Goal: Task Accomplishment & Management: Complete application form

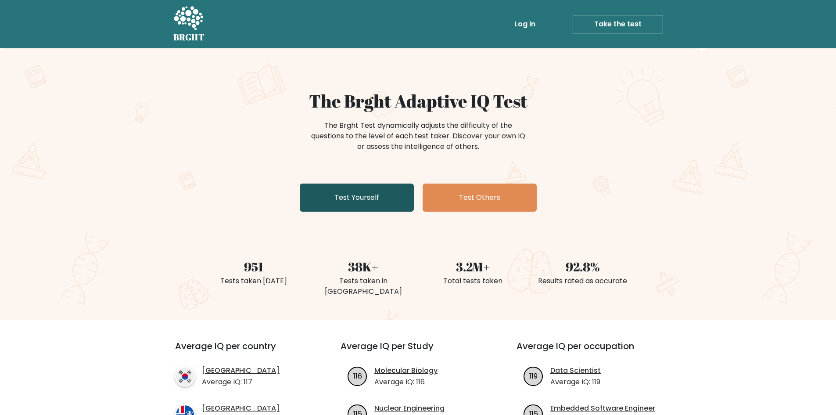
click at [357, 194] on link "Test Yourself" at bounding box center [357, 197] width 114 height 28
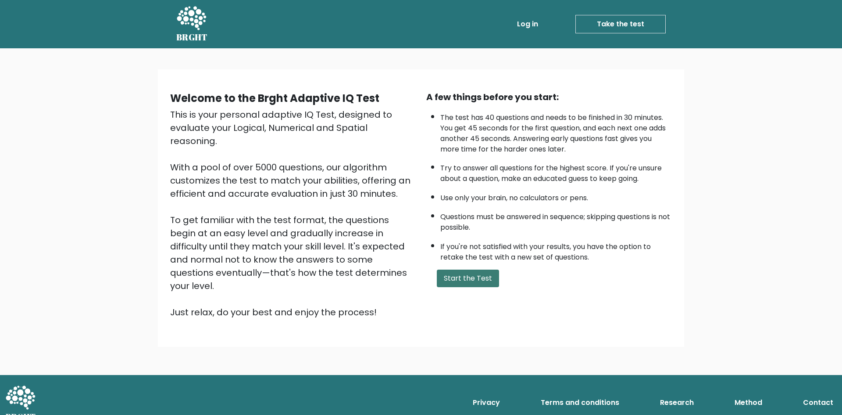
click at [465, 279] on button "Start the Test" at bounding box center [468, 278] width 62 height 18
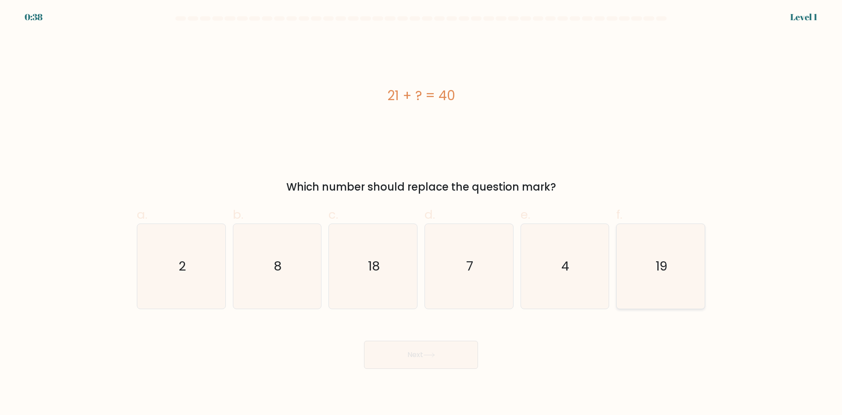
click at [685, 260] on icon "19" at bounding box center [661, 266] width 85 height 85
click at [422, 213] on input "f. 19" at bounding box center [421, 211] width 0 height 6
radio input "true"
click at [425, 362] on button "Next" at bounding box center [421, 354] width 114 height 28
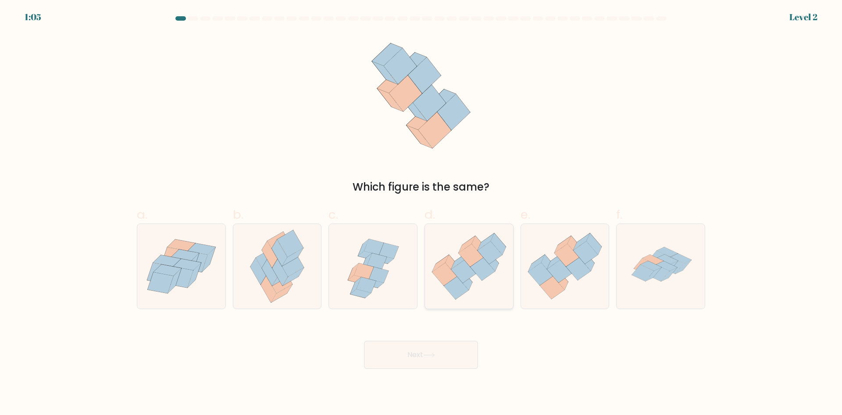
click at [467, 270] on icon at bounding box center [463, 271] width 25 height 23
click at [422, 213] on input "d." at bounding box center [421, 211] width 0 height 6
radio input "true"
click at [435, 352] on icon at bounding box center [429, 354] width 12 height 5
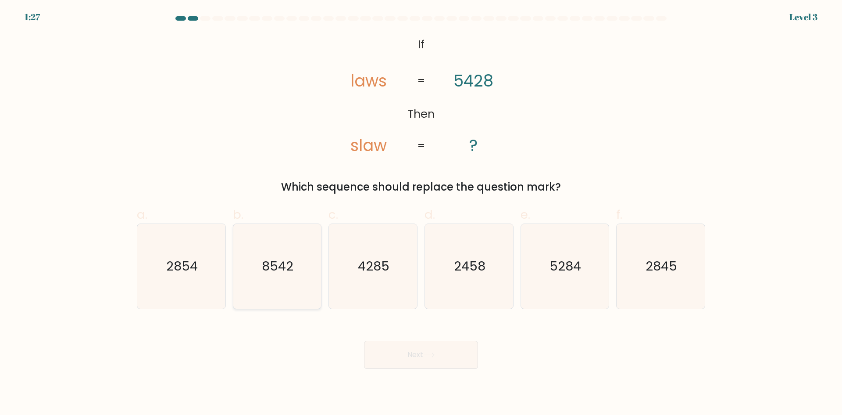
click at [268, 269] on text "8542" at bounding box center [278, 266] width 32 height 18
click at [421, 213] on input "b. 8542" at bounding box center [421, 211] width 0 height 6
radio input "true"
click at [430, 351] on button "Next" at bounding box center [421, 354] width 114 height 28
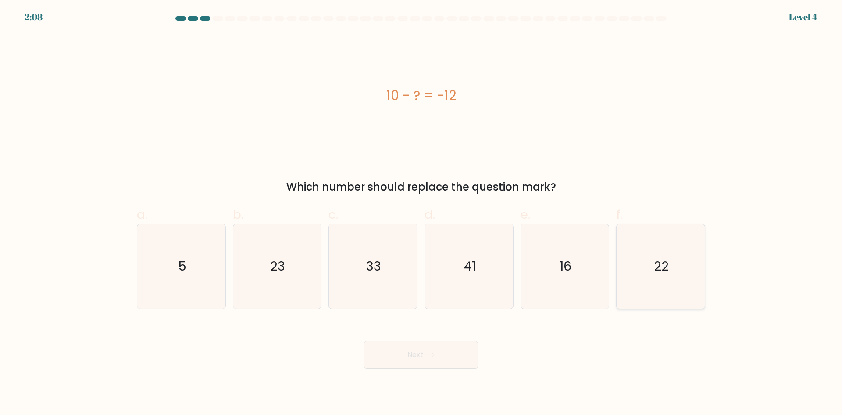
click at [686, 277] on icon "22" at bounding box center [661, 266] width 85 height 85
click at [422, 213] on input "f. 22" at bounding box center [421, 211] width 0 height 6
radio input "true"
click at [435, 352] on icon at bounding box center [429, 354] width 12 height 5
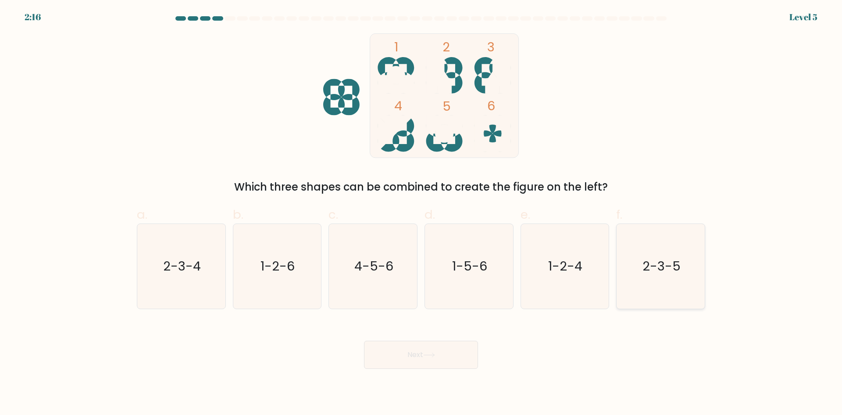
click at [679, 259] on text "2-3-5" at bounding box center [662, 266] width 38 height 18
click at [422, 213] on input "f. 2-3-5" at bounding box center [421, 211] width 0 height 6
radio input "true"
click at [441, 351] on button "Next" at bounding box center [421, 354] width 114 height 28
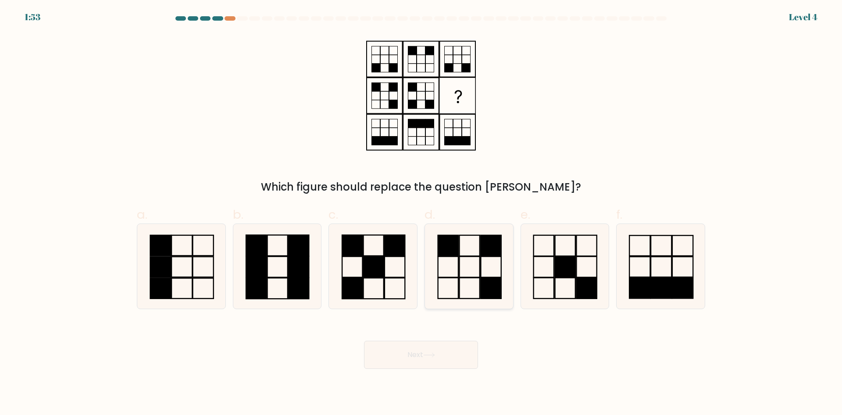
click at [464, 253] on icon at bounding box center [469, 266] width 85 height 85
click at [422, 213] on input "d." at bounding box center [421, 211] width 0 height 6
radio input "true"
click at [444, 356] on button "Next" at bounding box center [421, 354] width 114 height 28
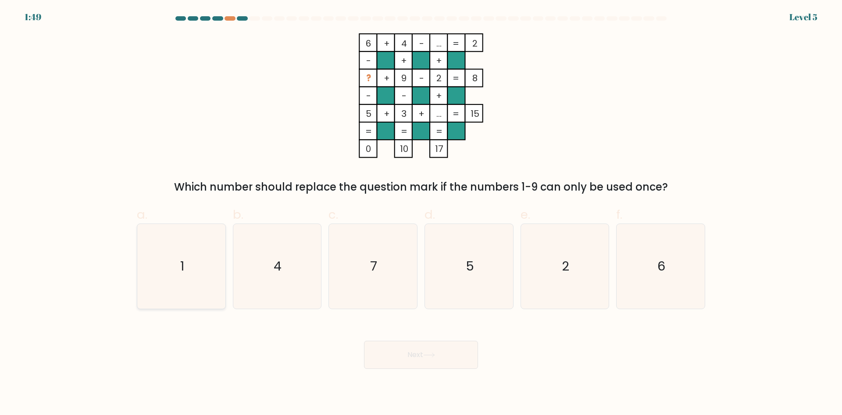
click at [167, 267] on icon "1" at bounding box center [181, 266] width 85 height 85
click at [421, 213] on input "a. 1" at bounding box center [421, 211] width 0 height 6
radio input "true"
click at [398, 357] on button "Next" at bounding box center [421, 354] width 114 height 28
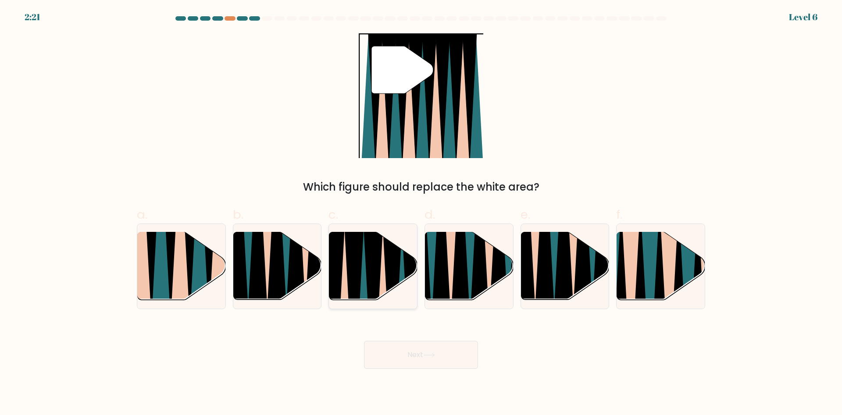
click at [365, 272] on icon at bounding box center [363, 303] width 19 height 176
click at [421, 213] on input "c." at bounding box center [421, 211] width 0 height 6
radio input "true"
click at [432, 347] on button "Next" at bounding box center [421, 354] width 114 height 28
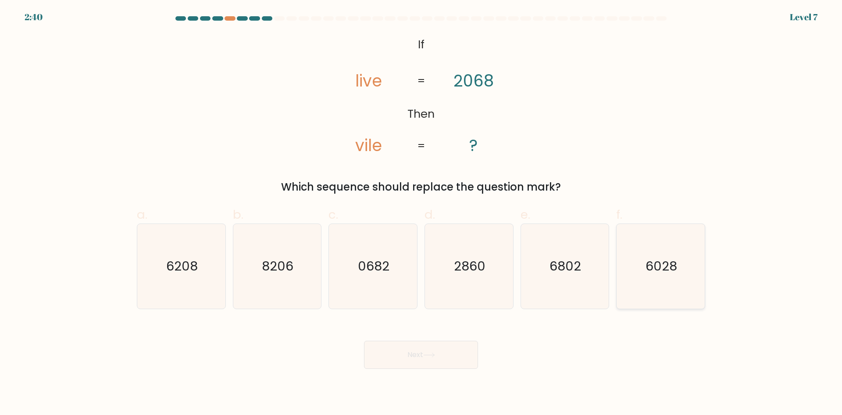
click at [664, 245] on icon "6028" at bounding box center [661, 266] width 85 height 85
click at [422, 213] on input "f. 6028" at bounding box center [421, 211] width 0 height 6
radio input "true"
click at [432, 348] on button "Next" at bounding box center [421, 354] width 114 height 28
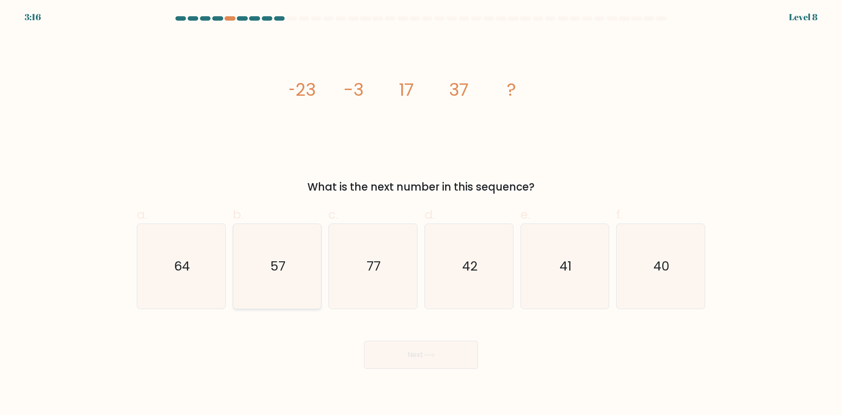
click at [270, 247] on icon "57" at bounding box center [277, 266] width 85 height 85
click at [421, 213] on input "b. 57" at bounding box center [421, 211] width 0 height 6
radio input "true"
click at [435, 355] on icon at bounding box center [429, 354] width 12 height 5
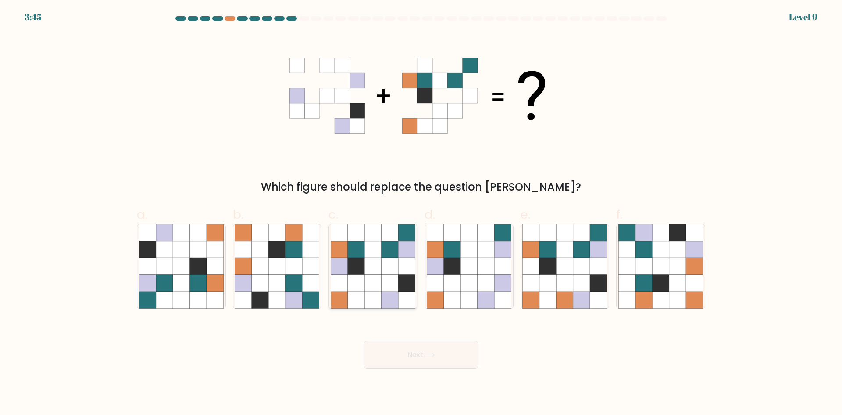
click at [375, 267] on icon at bounding box center [373, 266] width 17 height 17
click at [421, 213] on input "c." at bounding box center [421, 211] width 0 height 6
radio input "true"
click at [420, 352] on button "Next" at bounding box center [421, 354] width 114 height 28
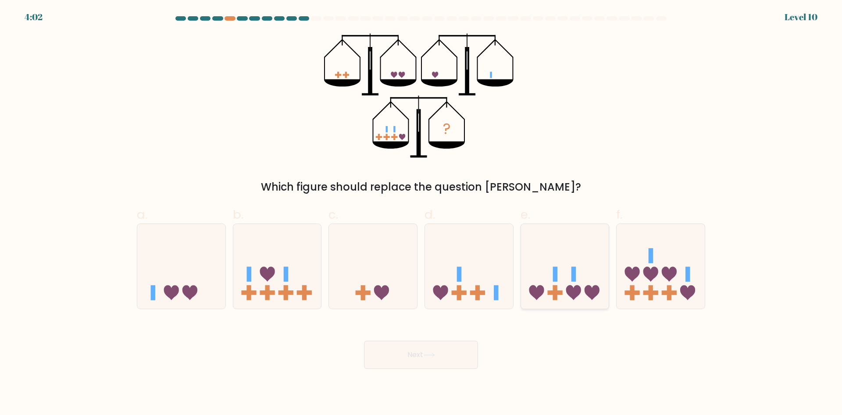
click at [562, 265] on icon at bounding box center [565, 265] width 88 height 73
click at [422, 213] on input "e." at bounding box center [421, 211] width 0 height 6
radio input "true"
click at [435, 356] on icon at bounding box center [429, 354] width 12 height 5
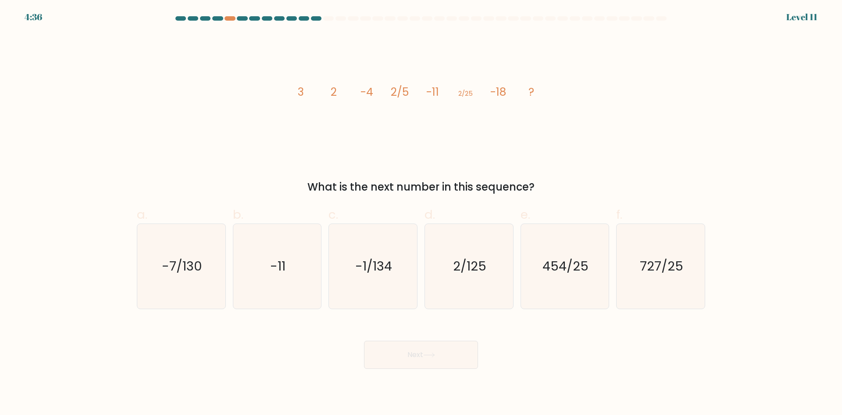
click at [703, 129] on div "image/svg+xml 3 2 -4 2/5 -11 2/25 -18 ? What is the next number in this sequenc…" at bounding box center [421, 113] width 579 height 161
click at [474, 266] on text "2/125" at bounding box center [469, 266] width 33 height 18
click at [422, 213] on input "d. 2/125" at bounding box center [421, 211] width 0 height 6
radio input "true"
click at [438, 351] on button "Next" at bounding box center [421, 354] width 114 height 28
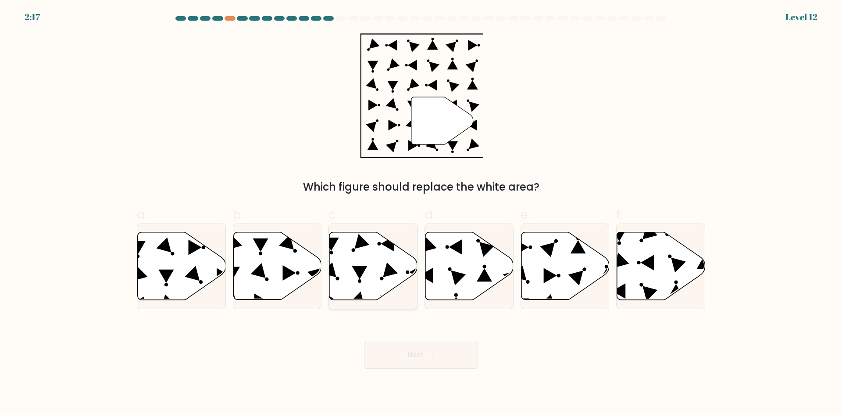
click at [381, 259] on icon at bounding box center [373, 266] width 88 height 68
click at [421, 213] on input "c." at bounding box center [421, 211] width 0 height 6
radio input "true"
click at [415, 348] on button "Next" at bounding box center [421, 354] width 114 height 28
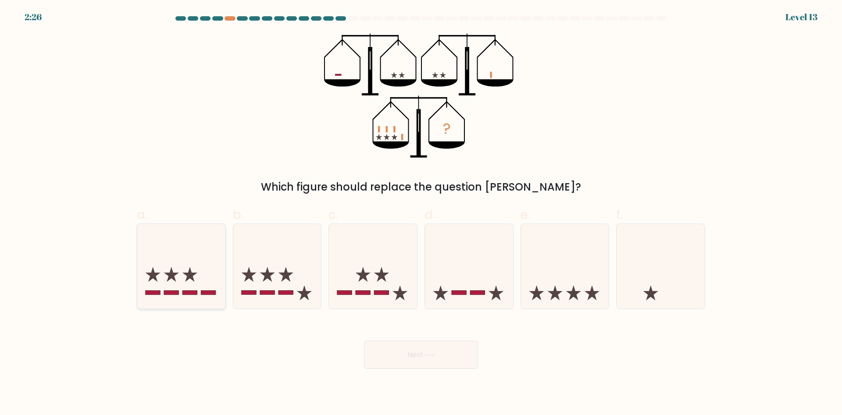
click at [179, 261] on icon at bounding box center [181, 265] width 88 height 73
click at [421, 213] on input "a." at bounding box center [421, 211] width 0 height 6
radio input "true"
click at [425, 355] on button "Next" at bounding box center [421, 354] width 114 height 28
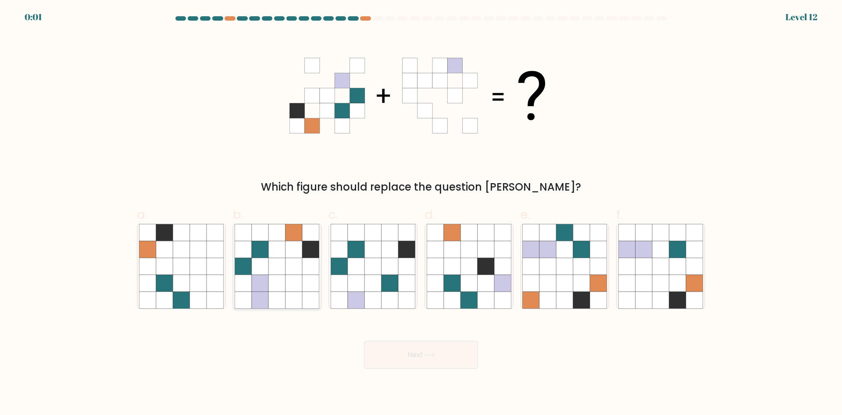
click at [290, 254] on icon at bounding box center [294, 249] width 17 height 17
click at [421, 213] on input "b." at bounding box center [421, 211] width 0 height 6
radio input "true"
click at [434, 356] on icon at bounding box center [429, 354] width 12 height 5
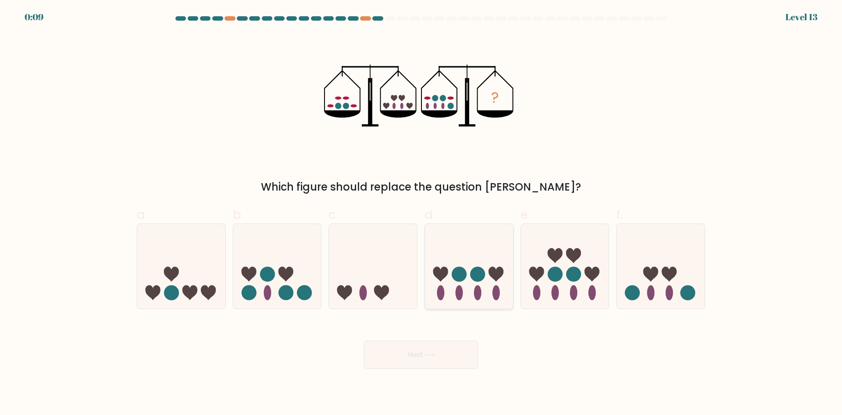
click at [468, 259] on icon at bounding box center [469, 265] width 88 height 73
click at [422, 213] on input "d." at bounding box center [421, 211] width 0 height 6
radio input "true"
drag, startPoint x: 427, startPoint y: 355, endPoint x: 478, endPoint y: 352, distance: 51.5
click at [426, 356] on icon at bounding box center [429, 354] width 12 height 5
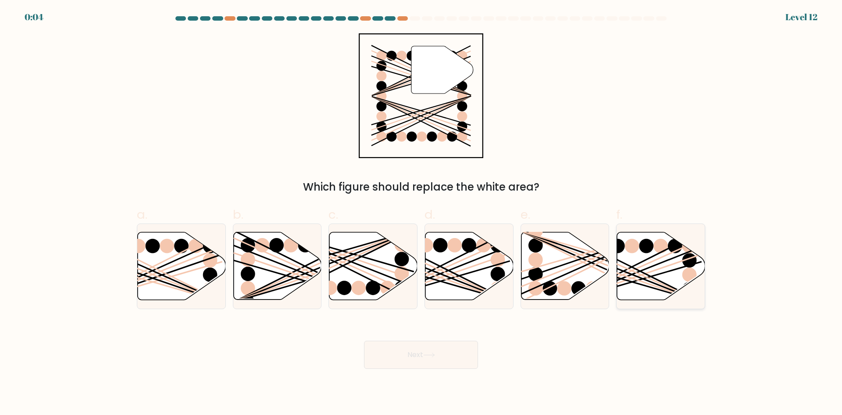
click at [666, 265] on icon at bounding box center [661, 266] width 88 height 68
click at [422, 213] on input "f." at bounding box center [421, 211] width 0 height 6
radio input "true"
click at [432, 355] on icon at bounding box center [429, 354] width 12 height 5
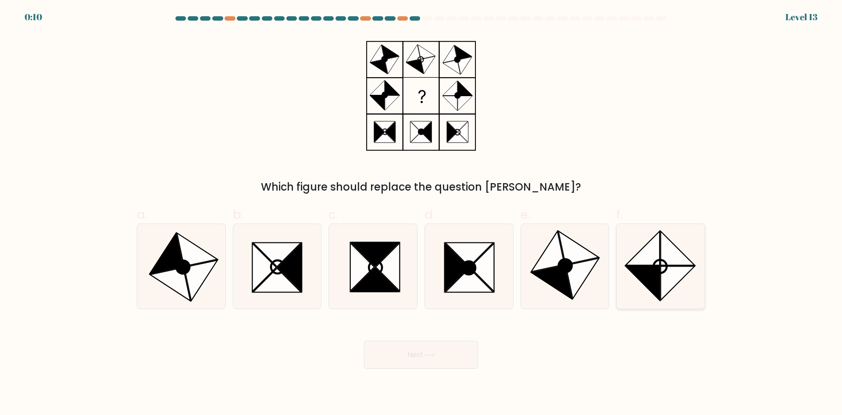
click at [652, 265] on icon at bounding box center [643, 248] width 34 height 34
click at [422, 213] on input "f." at bounding box center [421, 211] width 0 height 6
radio input "true"
click at [412, 358] on button "Next" at bounding box center [421, 354] width 114 height 28
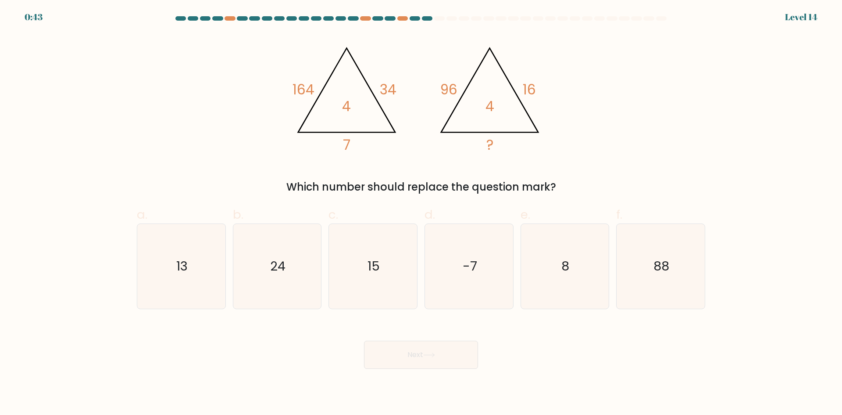
click at [773, 116] on form at bounding box center [421, 192] width 842 height 352
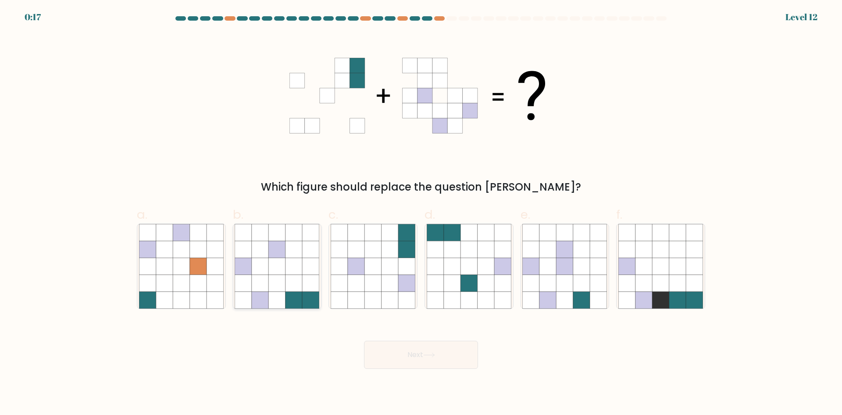
click at [295, 253] on icon at bounding box center [294, 249] width 17 height 17
click at [421, 213] on input "b." at bounding box center [421, 211] width 0 height 6
radio input "true"
click at [416, 357] on button "Next" at bounding box center [421, 354] width 114 height 28
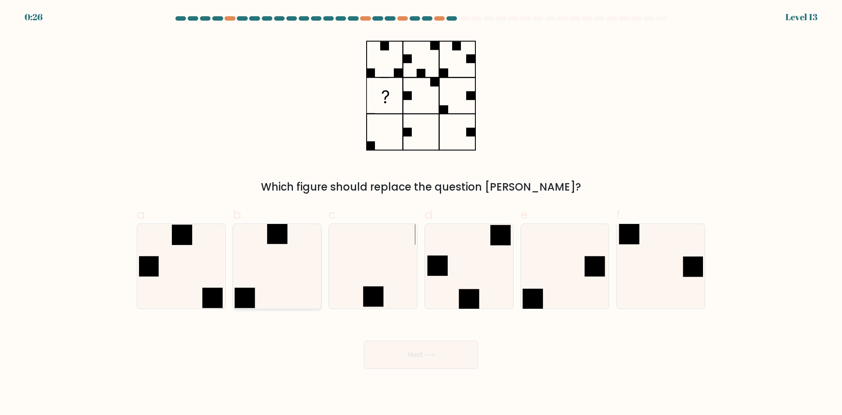
click at [274, 273] on icon at bounding box center [277, 266] width 85 height 85
click at [421, 213] on input "b." at bounding box center [421, 211] width 0 height 6
radio input "true"
click at [421, 350] on button "Next" at bounding box center [421, 354] width 114 height 28
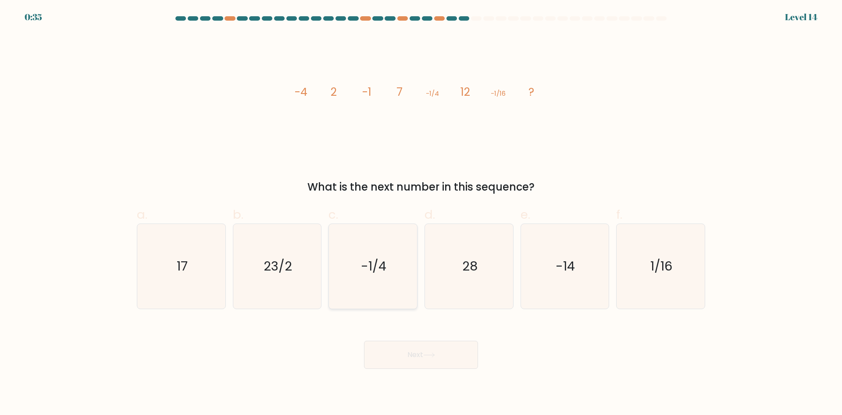
click at [371, 254] on icon "-1/4" at bounding box center [373, 266] width 85 height 85
click at [421, 213] on input "c. -1/4" at bounding box center [421, 211] width 0 height 6
radio input "true"
click at [401, 349] on button "Next" at bounding box center [421, 354] width 114 height 28
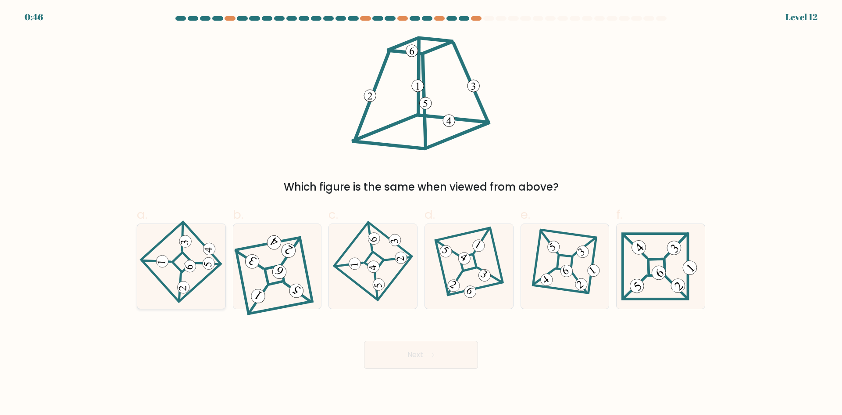
click at [181, 256] on icon at bounding box center [181, 266] width 59 height 68
click at [421, 213] on input "a." at bounding box center [421, 211] width 0 height 6
radio input "true"
click at [410, 354] on button "Next" at bounding box center [421, 354] width 114 height 28
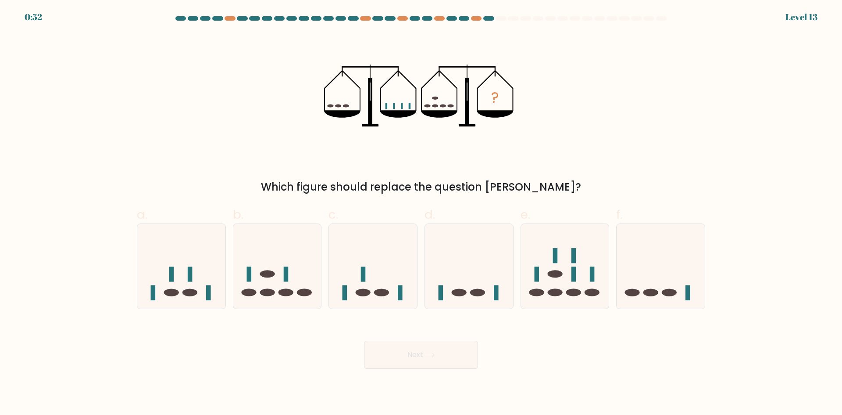
click at [770, 217] on form at bounding box center [421, 192] width 842 height 352
drag, startPoint x: 280, startPoint y: 261, endPoint x: 315, endPoint y: 286, distance: 43.1
click at [281, 261] on icon at bounding box center [277, 265] width 88 height 73
click at [421, 213] on input "b." at bounding box center [421, 211] width 0 height 6
radio input "true"
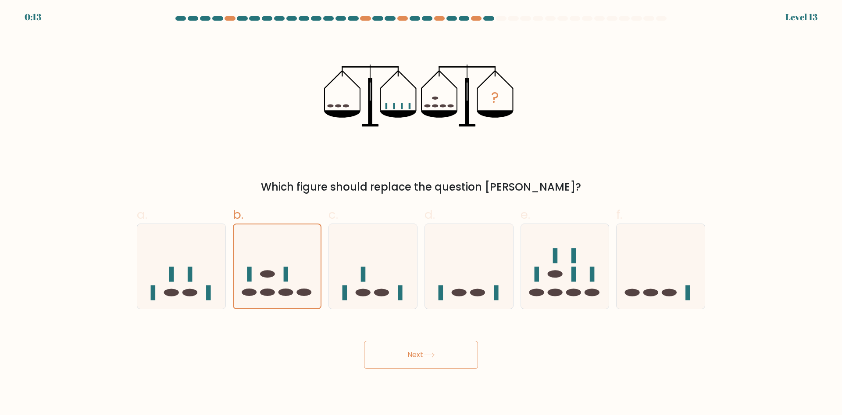
click at [444, 358] on button "Next" at bounding box center [421, 354] width 114 height 28
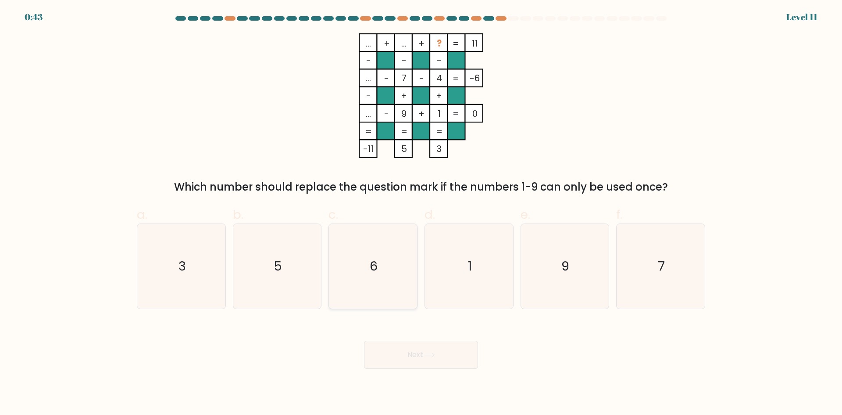
click at [375, 273] on text "6" at bounding box center [374, 266] width 8 height 18
click at [421, 213] on input "c. 6" at bounding box center [421, 211] width 0 height 6
radio input "true"
click at [410, 355] on button "Next" at bounding box center [421, 354] width 114 height 28
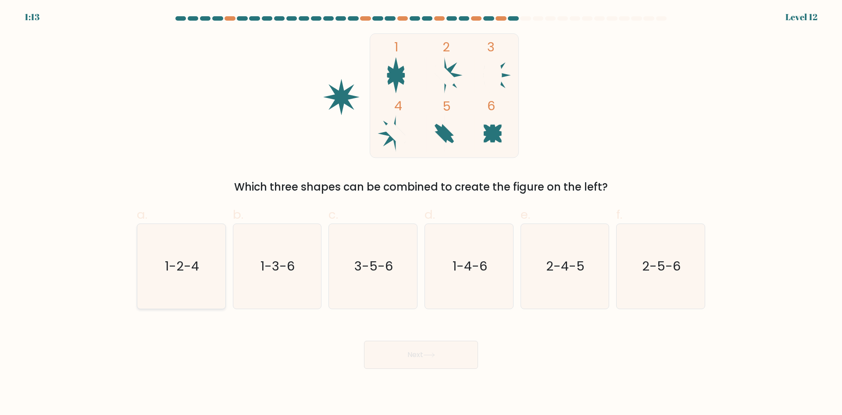
click at [179, 257] on icon "1-2-4" at bounding box center [181, 266] width 85 height 85
click at [421, 213] on input "a. 1-2-4" at bounding box center [421, 211] width 0 height 6
radio input "true"
click at [423, 351] on button "Next" at bounding box center [421, 354] width 114 height 28
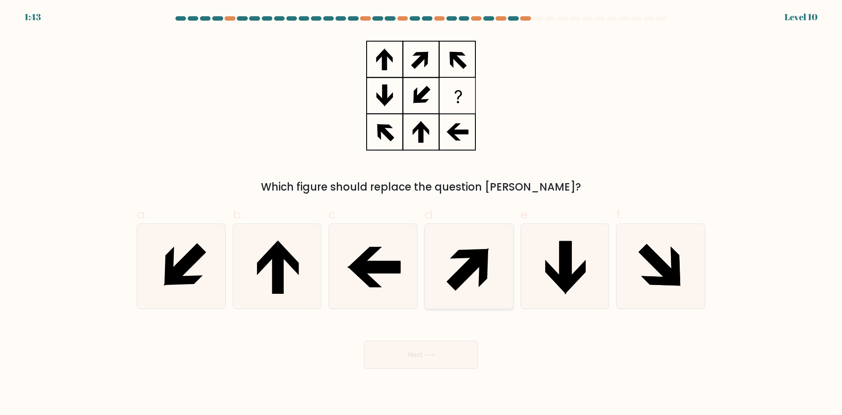
click at [471, 243] on icon at bounding box center [469, 266] width 85 height 85
click at [422, 213] on input "d." at bounding box center [421, 211] width 0 height 6
radio input "true"
click at [414, 347] on button "Next" at bounding box center [421, 354] width 114 height 28
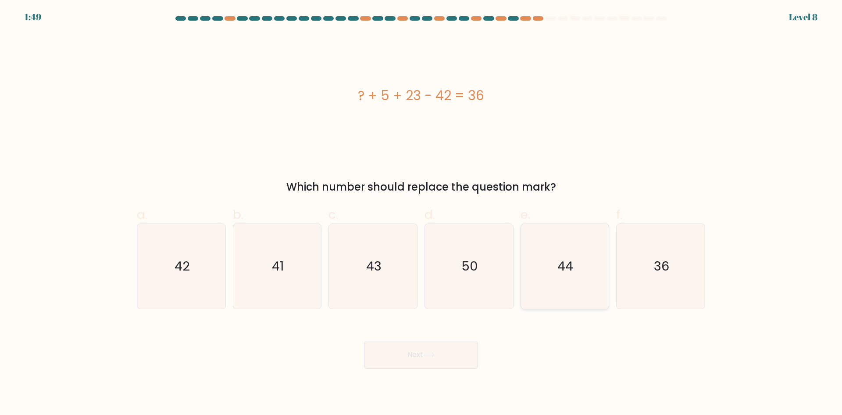
click at [554, 275] on icon "44" at bounding box center [565, 266] width 85 height 85
click at [422, 213] on input "e. 44" at bounding box center [421, 211] width 0 height 6
radio input "true"
click at [421, 359] on button "Next" at bounding box center [421, 354] width 114 height 28
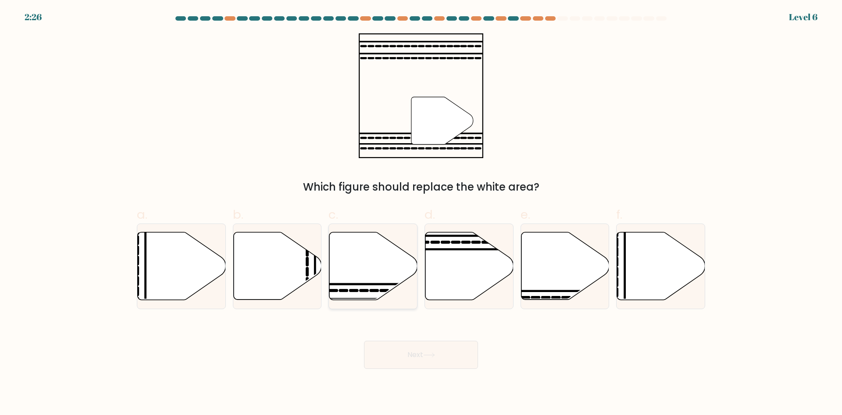
click at [361, 258] on icon at bounding box center [373, 266] width 88 height 68
click at [421, 213] on input "c." at bounding box center [421, 211] width 0 height 6
radio input "true"
click at [404, 347] on button "Next" at bounding box center [421, 354] width 114 height 28
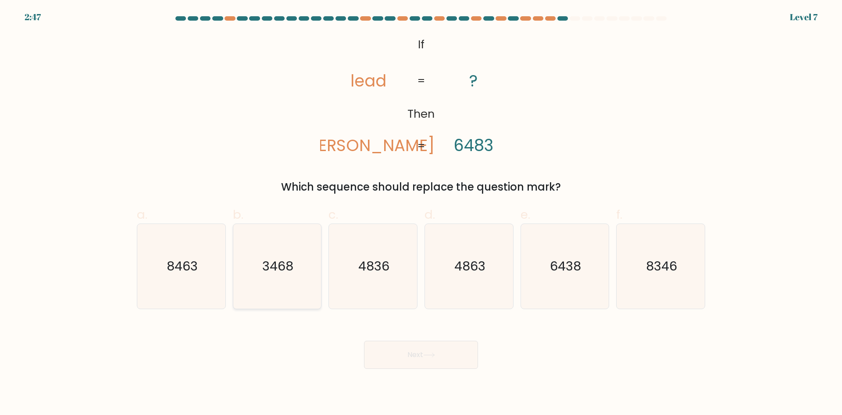
click at [277, 285] on icon "3468" at bounding box center [277, 266] width 85 height 85
click at [421, 213] on input "b. 3468" at bounding box center [421, 211] width 0 height 6
radio input "true"
click at [426, 358] on button "Next" at bounding box center [421, 354] width 114 height 28
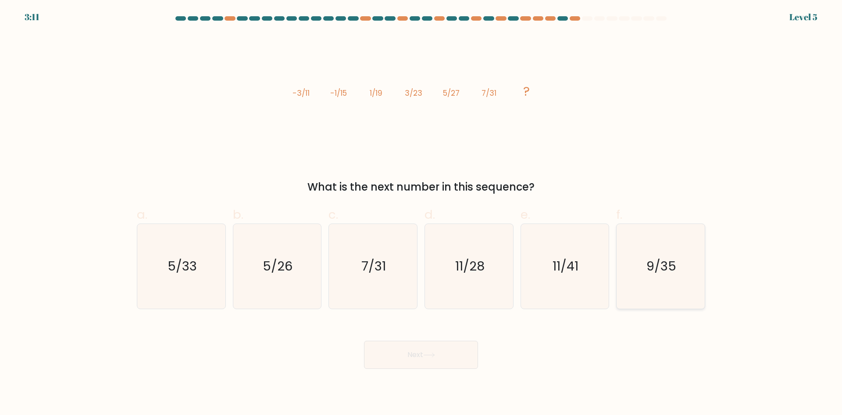
click at [686, 284] on icon "9/35" at bounding box center [661, 266] width 85 height 85
click at [422, 213] on input "f. 9/35" at bounding box center [421, 211] width 0 height 6
radio input "true"
drag, startPoint x: 443, startPoint y: 353, endPoint x: 632, endPoint y: 319, distance: 192.7
click at [444, 353] on button "Next" at bounding box center [421, 354] width 114 height 28
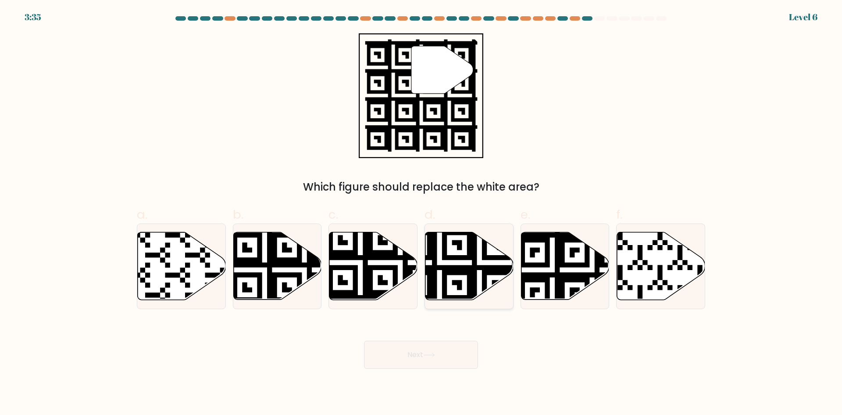
click at [450, 271] on icon at bounding box center [440, 302] width 160 height 160
click at [422, 213] on input "d." at bounding box center [421, 211] width 0 height 6
radio input "true"
click at [458, 350] on button "Next" at bounding box center [421, 354] width 114 height 28
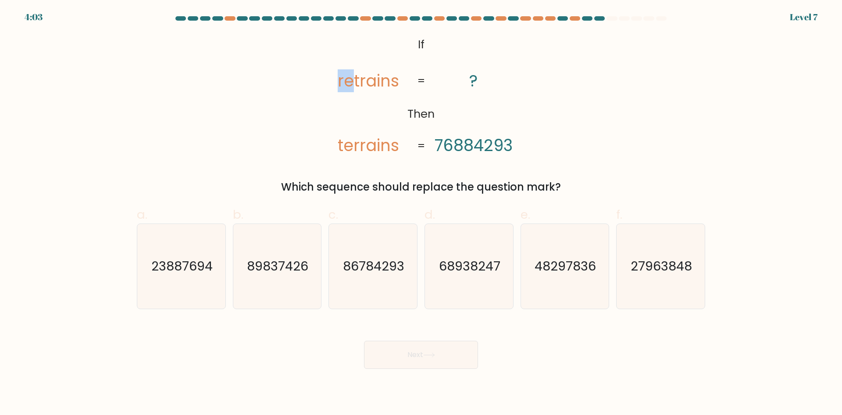
drag, startPoint x: 335, startPoint y: 81, endPoint x: 351, endPoint y: 79, distance: 15.9
click at [351, 79] on icon "@import url('https://fonts.googleapis.com/css?family=Abril+Fatface:400,100,100i…" at bounding box center [421, 95] width 202 height 125
click at [385, 263] on text "86784293" at bounding box center [374, 266] width 61 height 18
click at [421, 213] on input "c. 86784293" at bounding box center [421, 211] width 0 height 6
radio input "true"
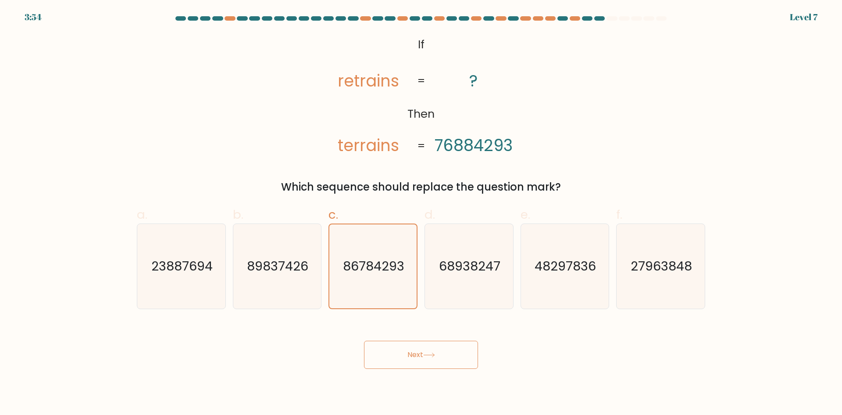
click at [438, 351] on button "Next" at bounding box center [421, 354] width 114 height 28
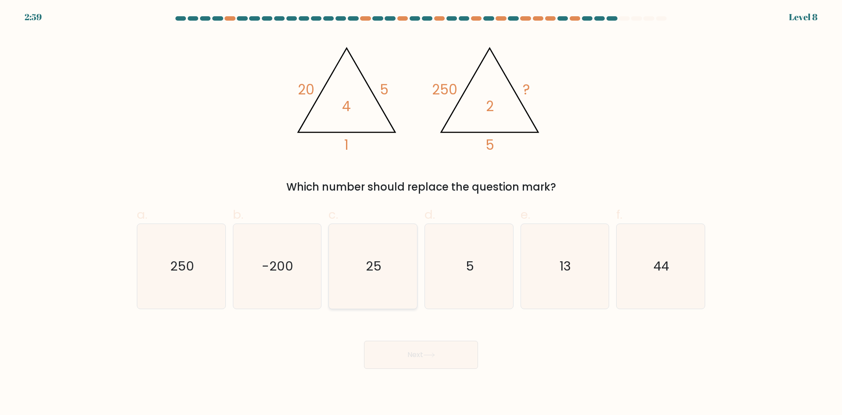
click at [370, 251] on icon "25" at bounding box center [373, 266] width 85 height 85
click at [421, 213] on input "c. 25" at bounding box center [421, 211] width 0 height 6
radio input "true"
click at [433, 355] on icon at bounding box center [429, 354] width 12 height 5
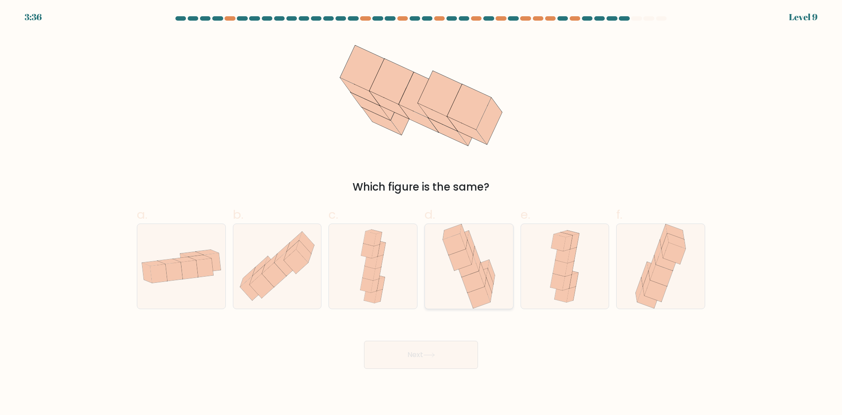
click at [486, 244] on icon at bounding box center [469, 266] width 58 height 85
click at [422, 213] on input "d." at bounding box center [421, 211] width 0 height 6
radio input "true"
click at [454, 358] on button "Next" at bounding box center [421, 354] width 114 height 28
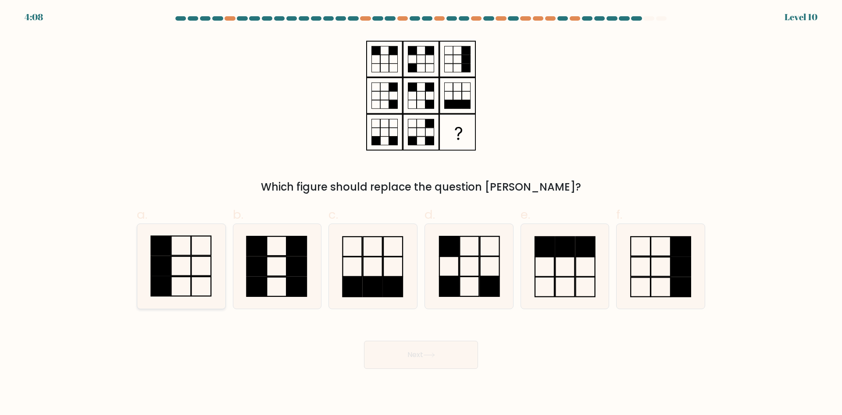
click at [162, 272] on rect at bounding box center [161, 265] width 20 height 19
click at [421, 213] on input "a." at bounding box center [421, 211] width 0 height 6
radio input "true"
click at [416, 347] on button "Next" at bounding box center [421, 354] width 114 height 28
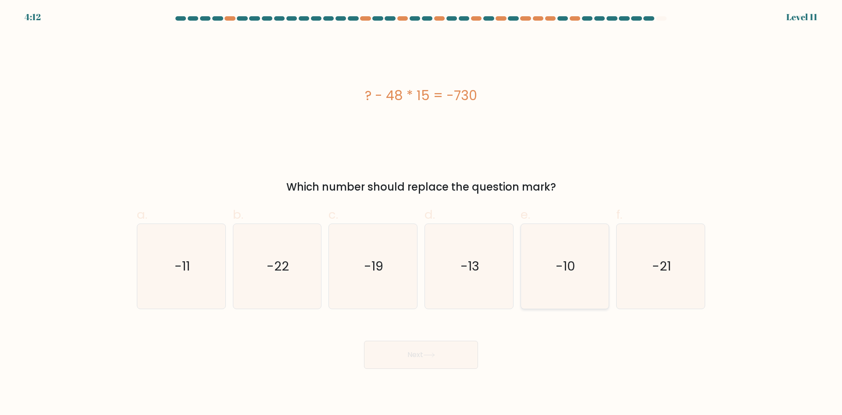
click at [576, 272] on icon "-10" at bounding box center [565, 266] width 85 height 85
click at [422, 213] on input "e. -10" at bounding box center [421, 211] width 0 height 6
radio input "true"
click at [433, 347] on button "Next" at bounding box center [421, 354] width 114 height 28
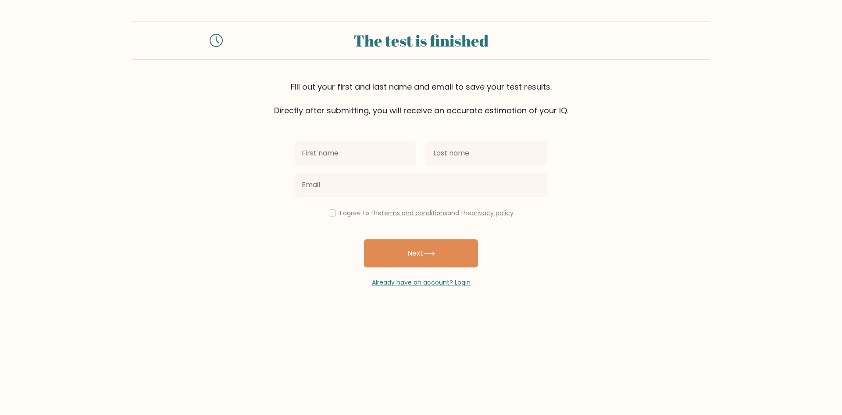
click at [382, 153] on input "text" at bounding box center [355, 153] width 121 height 25
type input "hiroshi"
click at [465, 152] on input "text" at bounding box center [486, 153] width 121 height 25
type input "JUNIOR"
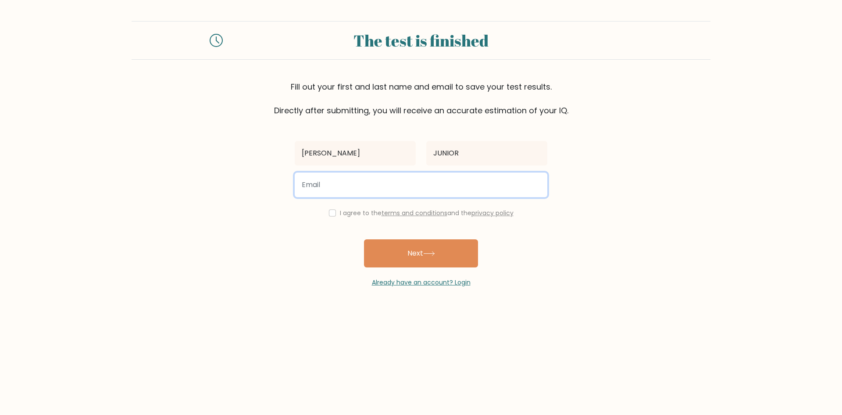
click at [381, 185] on input "email" at bounding box center [421, 184] width 253 height 25
type input "Urucum.vendas@gmail.com"
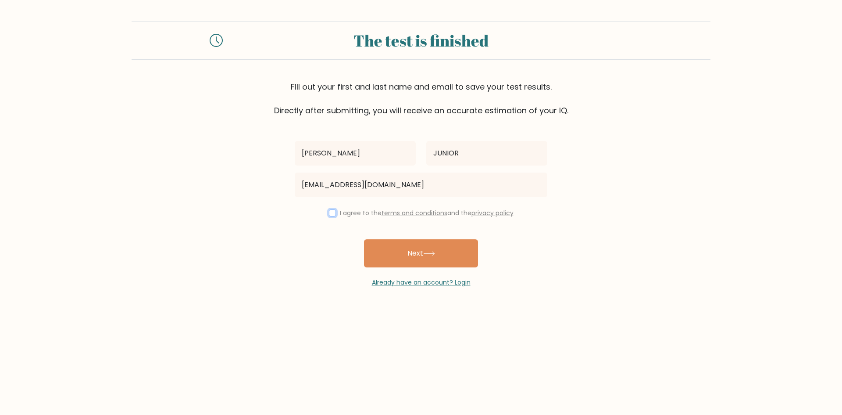
click at [329, 213] on input "checkbox" at bounding box center [332, 212] width 7 height 7
checkbox input "true"
drag, startPoint x: 412, startPoint y: 249, endPoint x: 576, endPoint y: 197, distance: 172.5
click at [412, 249] on button "Next" at bounding box center [421, 253] width 114 height 28
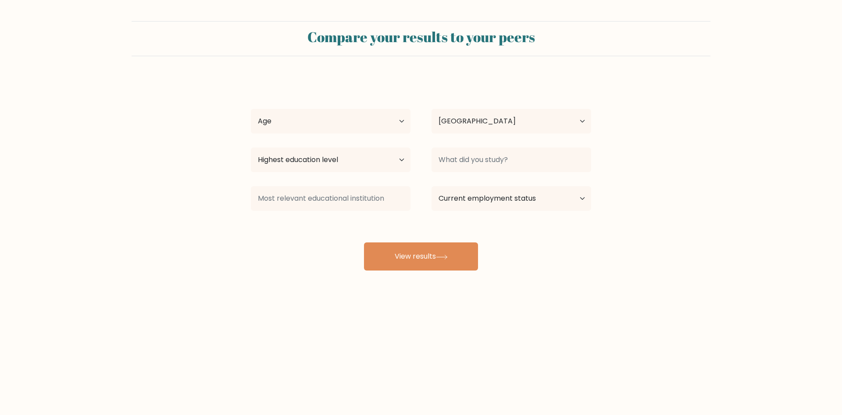
select select "BR"
click at [370, 126] on select "Age Under 18 years old 18-24 years old 25-34 years old 35-44 years old 45-54 ye…" at bounding box center [331, 121] width 160 height 25
select select "55_64"
click at [251, 109] on select "Age Under 18 years old 18-24 years old 25-34 years old 35-44 years old 45-54 ye…" at bounding box center [331, 121] width 160 height 25
click at [575, 203] on select "Current employment status Employed Student Retired Other / prefer not to answer" at bounding box center [512, 198] width 160 height 25
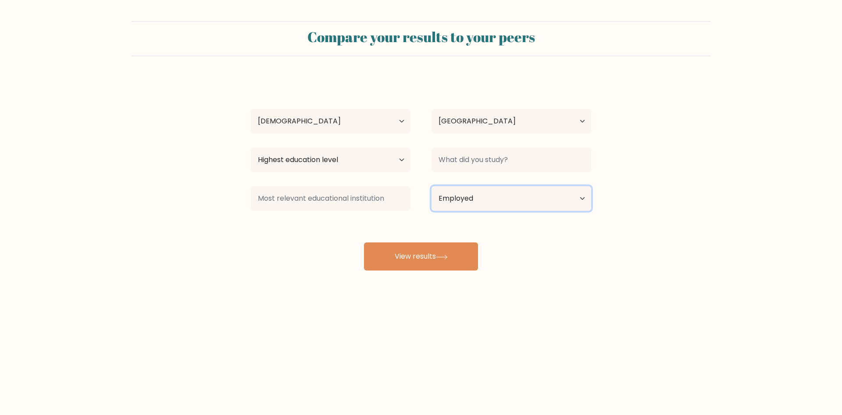
click at [432, 186] on select "Current employment status Employed Student Retired Other / prefer not to answer" at bounding box center [512, 198] width 160 height 25
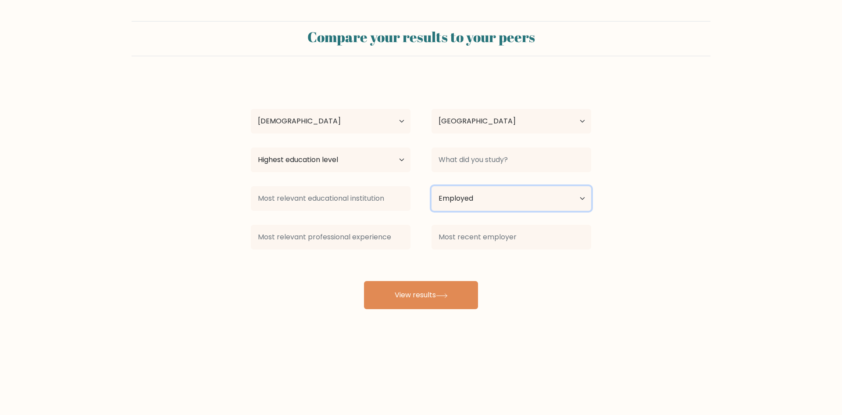
click at [580, 203] on select "Current employment status Employed Student Retired Other / prefer not to answer" at bounding box center [512, 198] width 160 height 25
select select "other"
click at [432, 186] on select "Current employment status Employed Student Retired Other / prefer not to answer" at bounding box center [512, 198] width 160 height 25
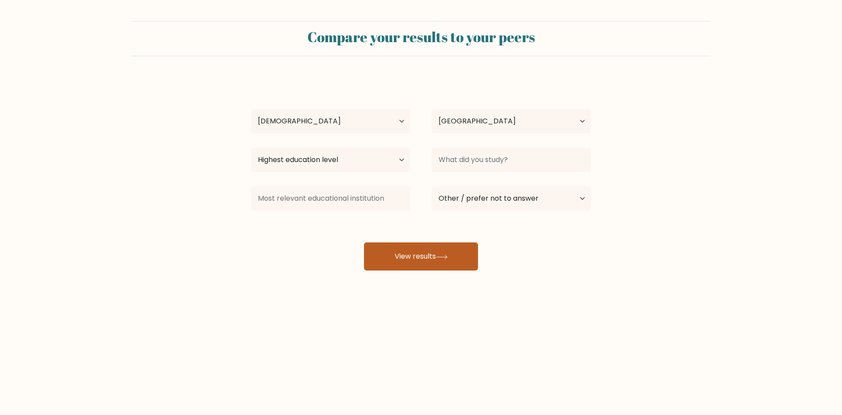
click at [406, 261] on button "View results" at bounding box center [421, 256] width 114 height 28
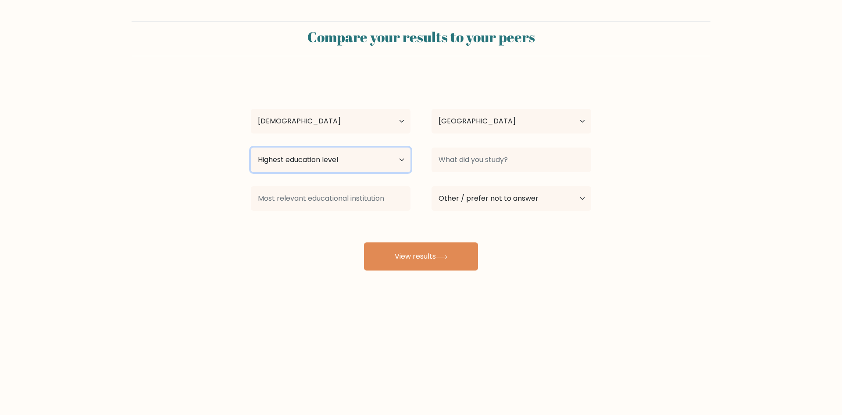
click at [383, 164] on select "Highest education level No schooling Primary Lower Secondary Upper Secondary Oc…" at bounding box center [331, 159] width 160 height 25
select select "bachelors_degree"
click at [251, 147] on select "Highest education level No schooling Primary Lower Secondary Upper Secondary Oc…" at bounding box center [331, 159] width 160 height 25
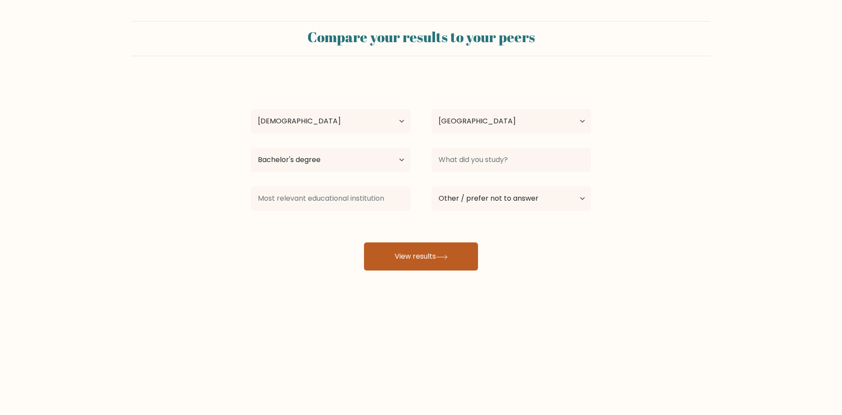
click at [426, 260] on button "View results" at bounding box center [421, 256] width 114 height 28
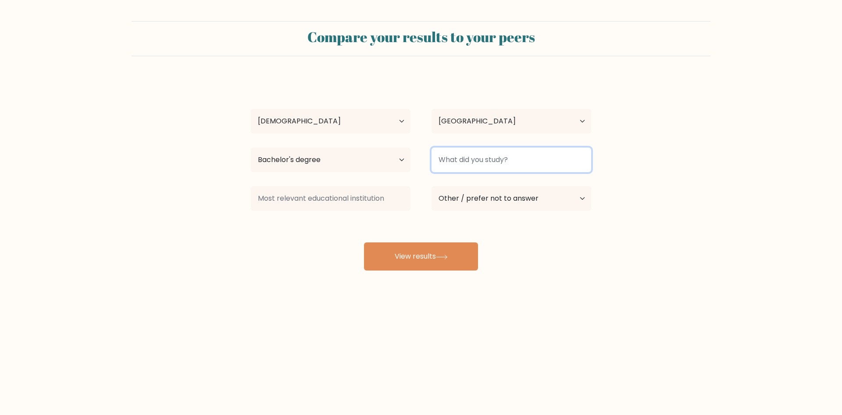
click at [544, 160] on input at bounding box center [512, 159] width 160 height 25
type input "univesp"
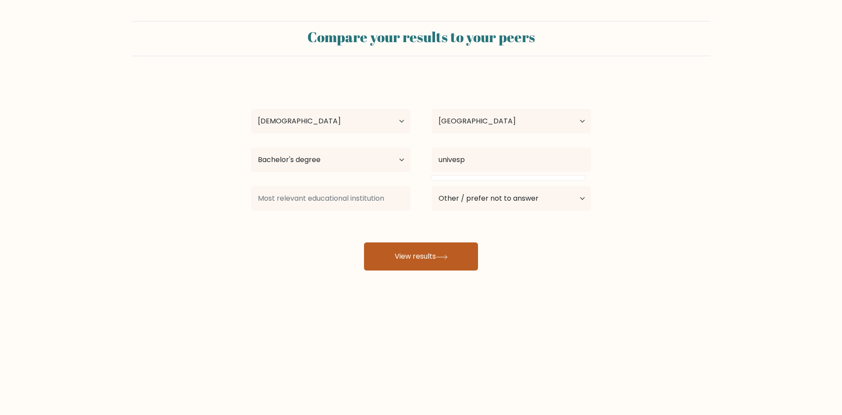
click at [410, 259] on button "View results" at bounding box center [421, 256] width 114 height 28
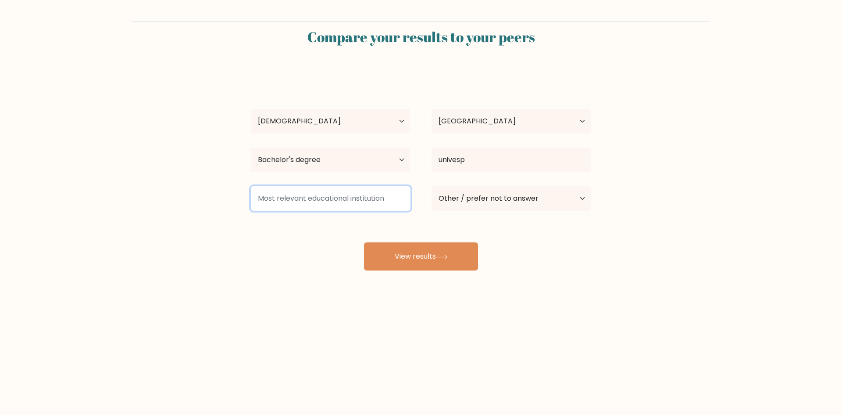
click at [348, 196] on input at bounding box center [331, 198] width 160 height 25
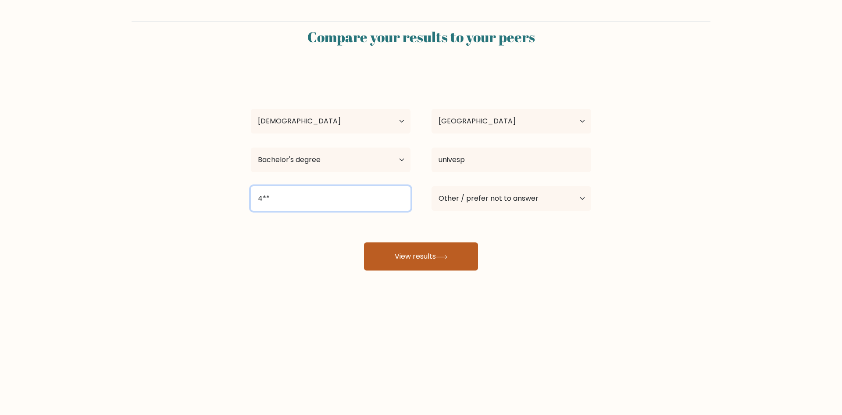
type input "4**"
click at [411, 265] on button "View results" at bounding box center [421, 256] width 114 height 28
